Goal: Understand process/instructions

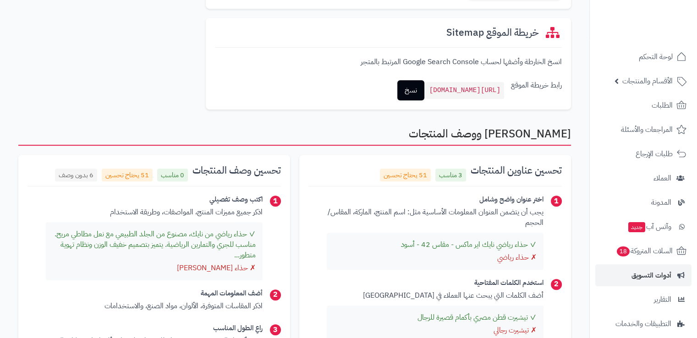
scroll to position [81, 0]
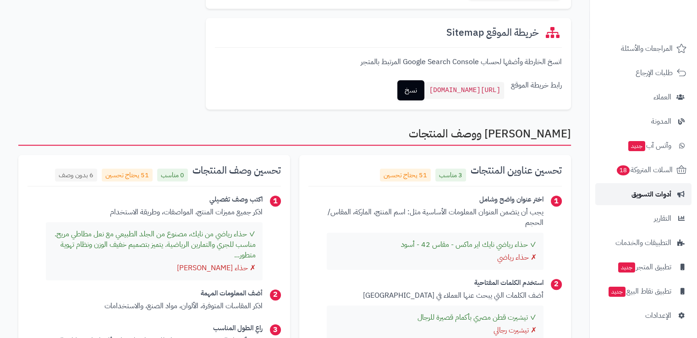
click at [661, 193] on span "أدوات التسويق" at bounding box center [652, 194] width 40 height 13
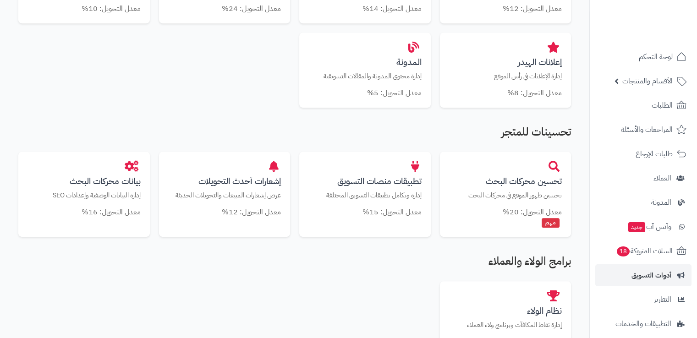
scroll to position [422, 0]
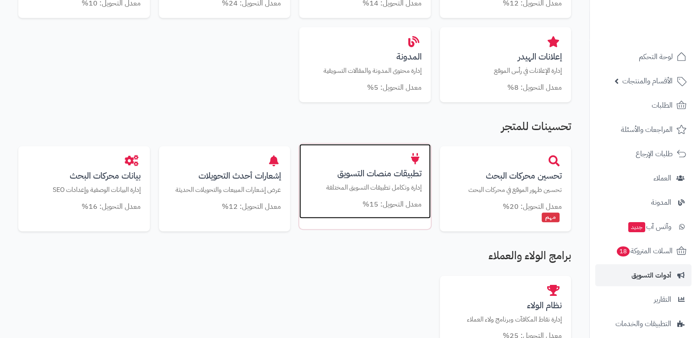
click at [374, 160] on div "تطبيقات منصات التسويق إدارة وتكامل تطبيقات التسويق المختلفة معدل التحويل: 15%" at bounding box center [365, 181] width 132 height 75
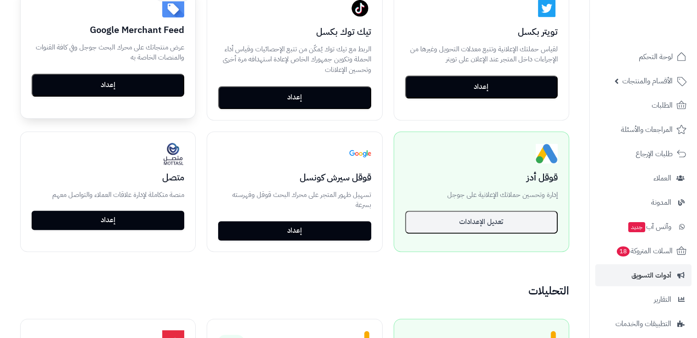
scroll to position [356, 0]
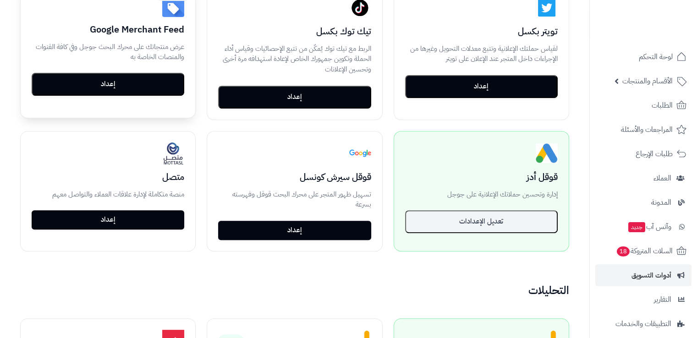
click at [154, 90] on button "إعداد" at bounding box center [108, 84] width 153 height 23
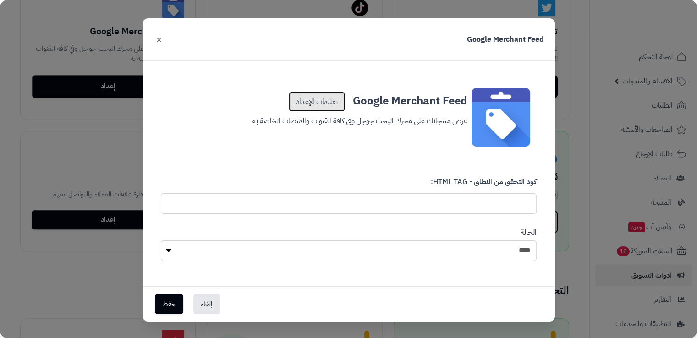
click at [332, 104] on link "تعليمات الإعداد" at bounding box center [317, 102] width 56 height 20
